Goal: Find specific page/section: Find specific page/section

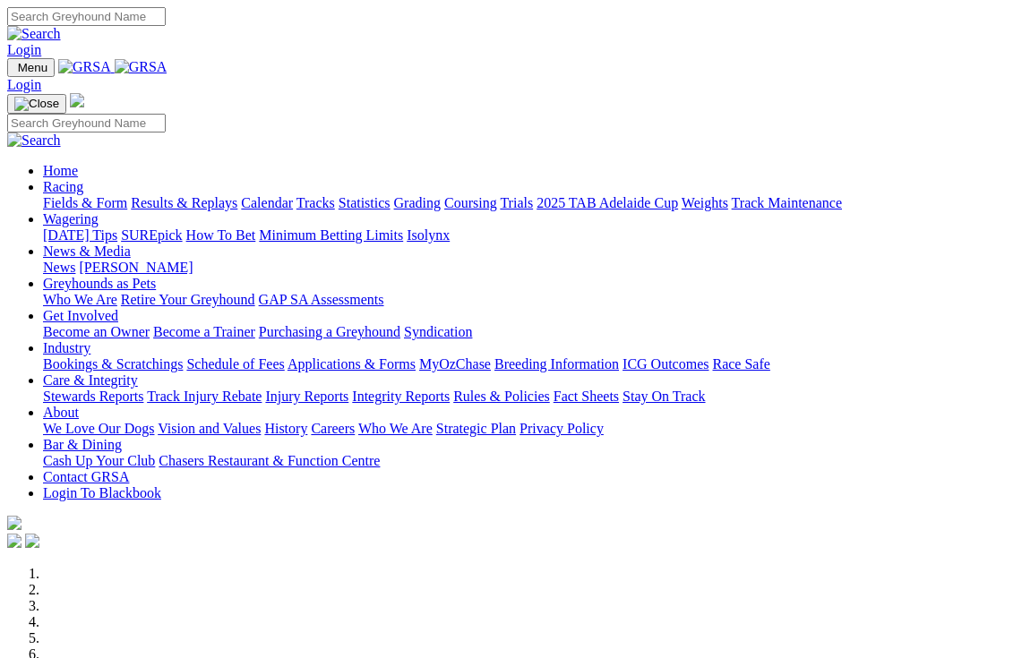
click at [138, 372] on link "Care & Integrity" at bounding box center [90, 379] width 95 height 15
click at [90, 340] on link "Industry" at bounding box center [66, 347] width 47 height 15
click at [138, 372] on link "Care & Integrity" at bounding box center [90, 379] width 95 height 15
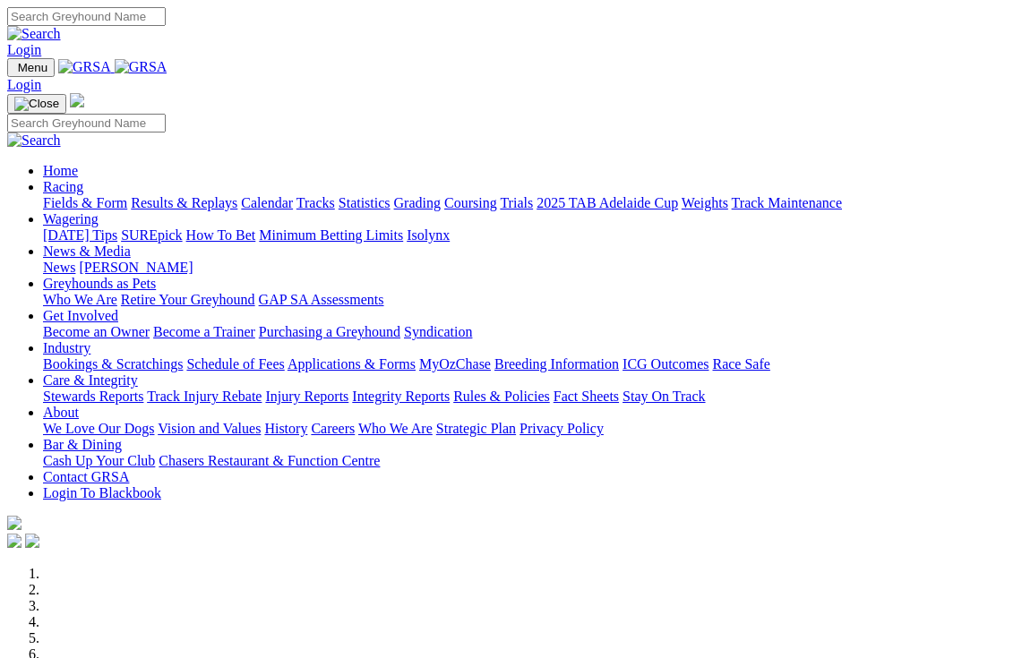
click at [114, 389] on link "Stewards Reports" at bounding box center [93, 396] width 100 height 15
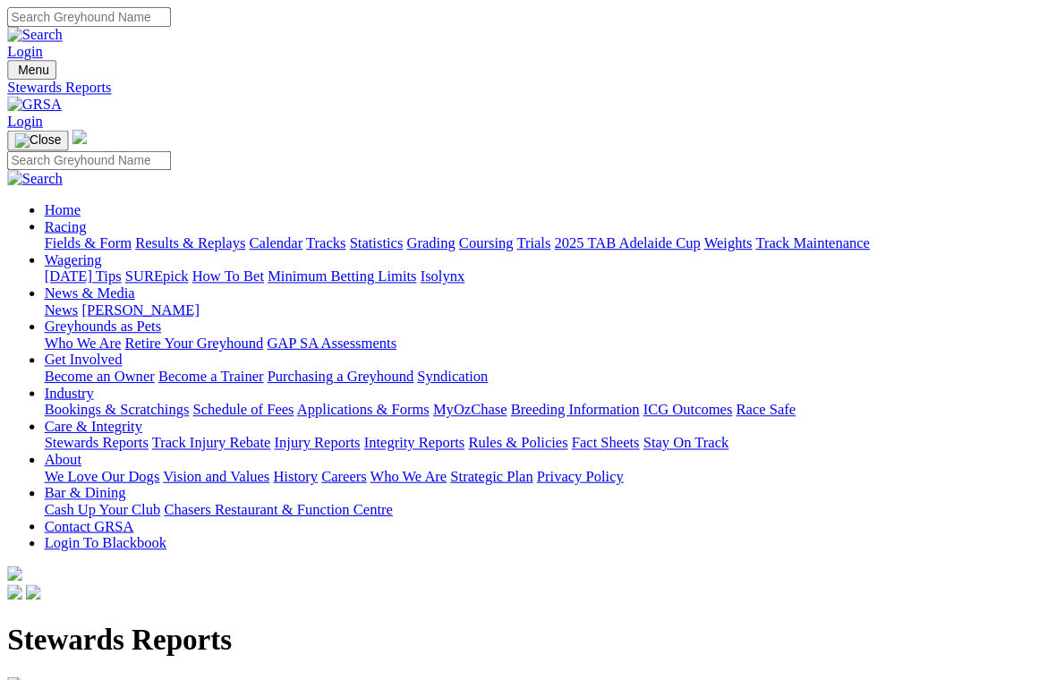
scroll to position [4, 0]
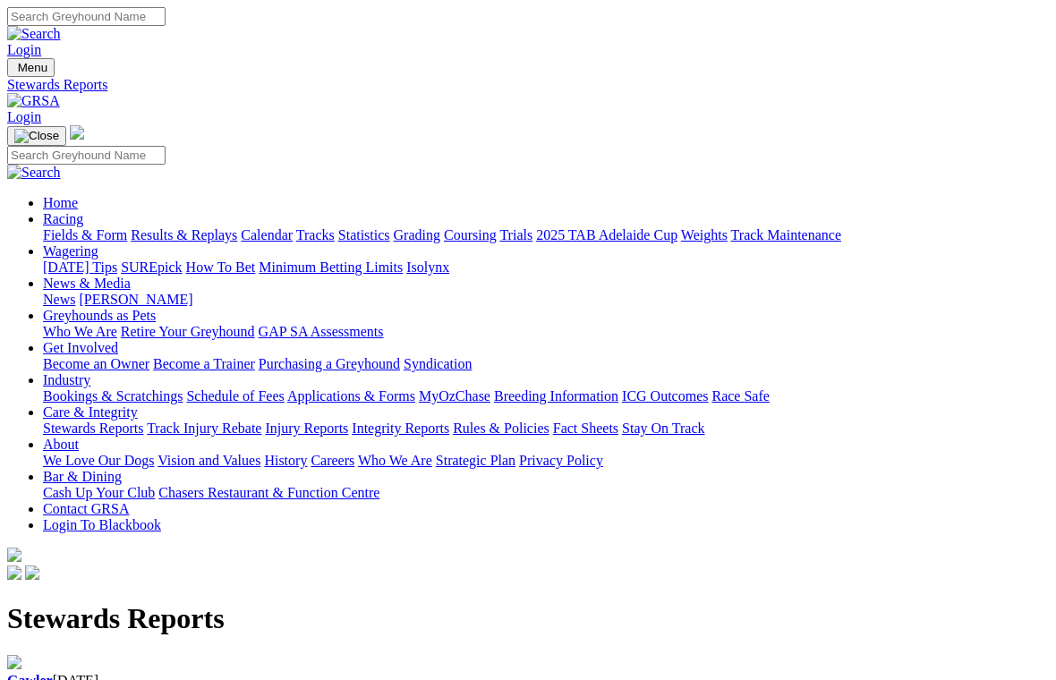
scroll to position [36, 0]
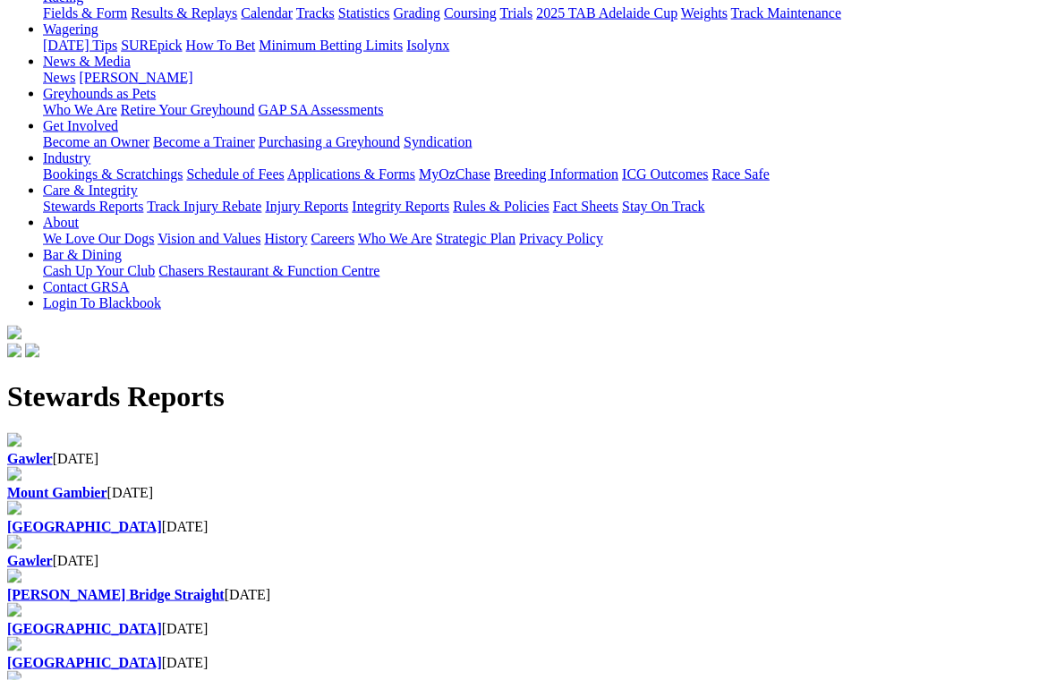
scroll to position [223, 0]
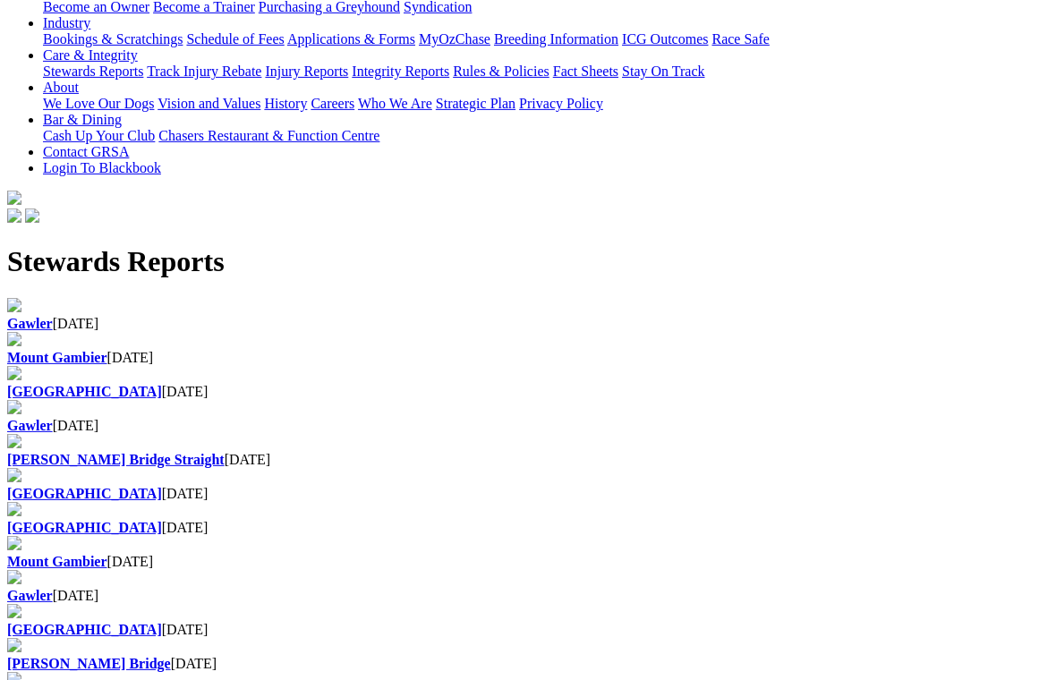
scroll to position [358, 0]
